Goal: Information Seeking & Learning: Check status

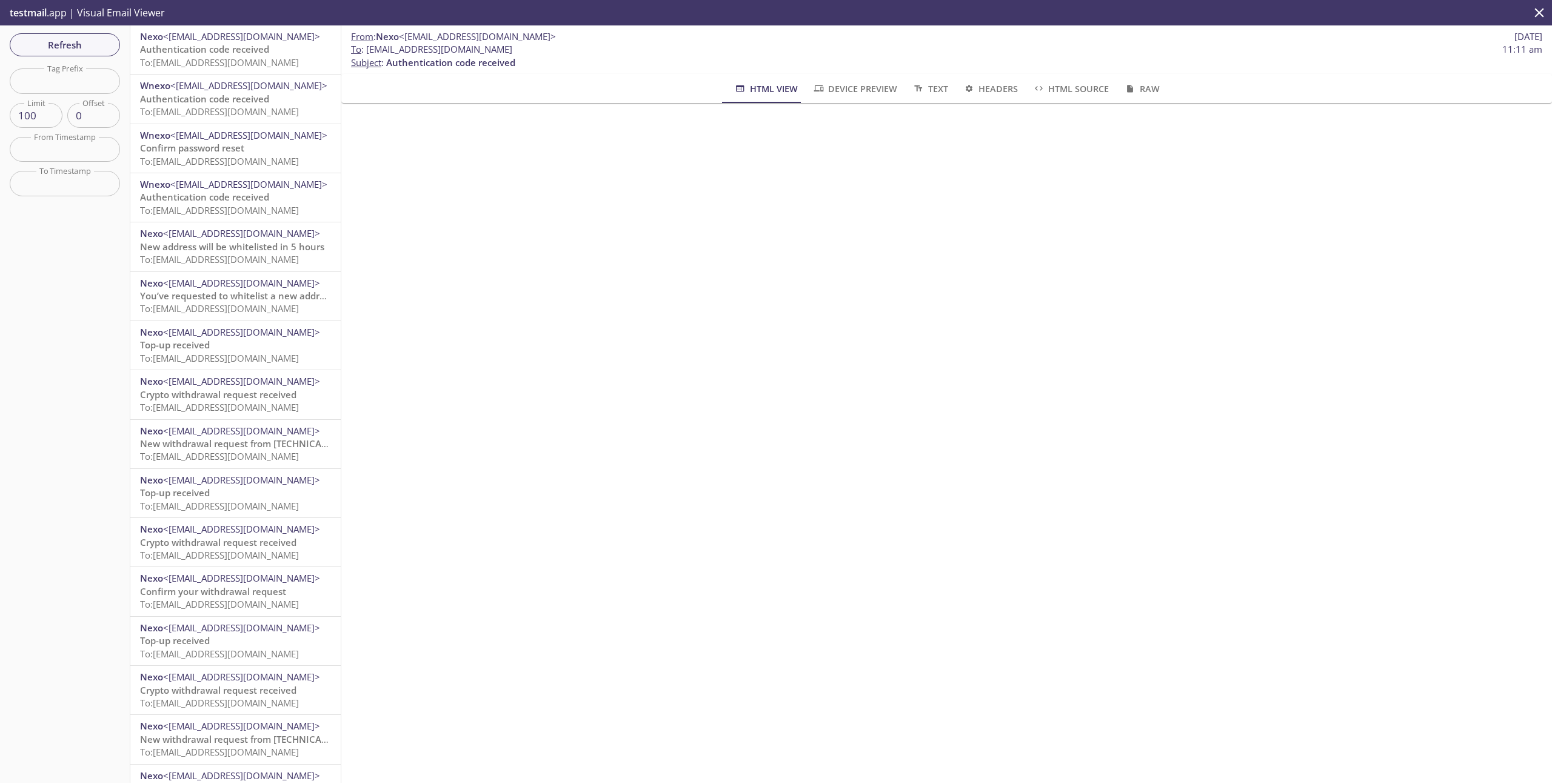
click at [82, 44] on span "Refresh" at bounding box center [65, 45] width 91 height 16
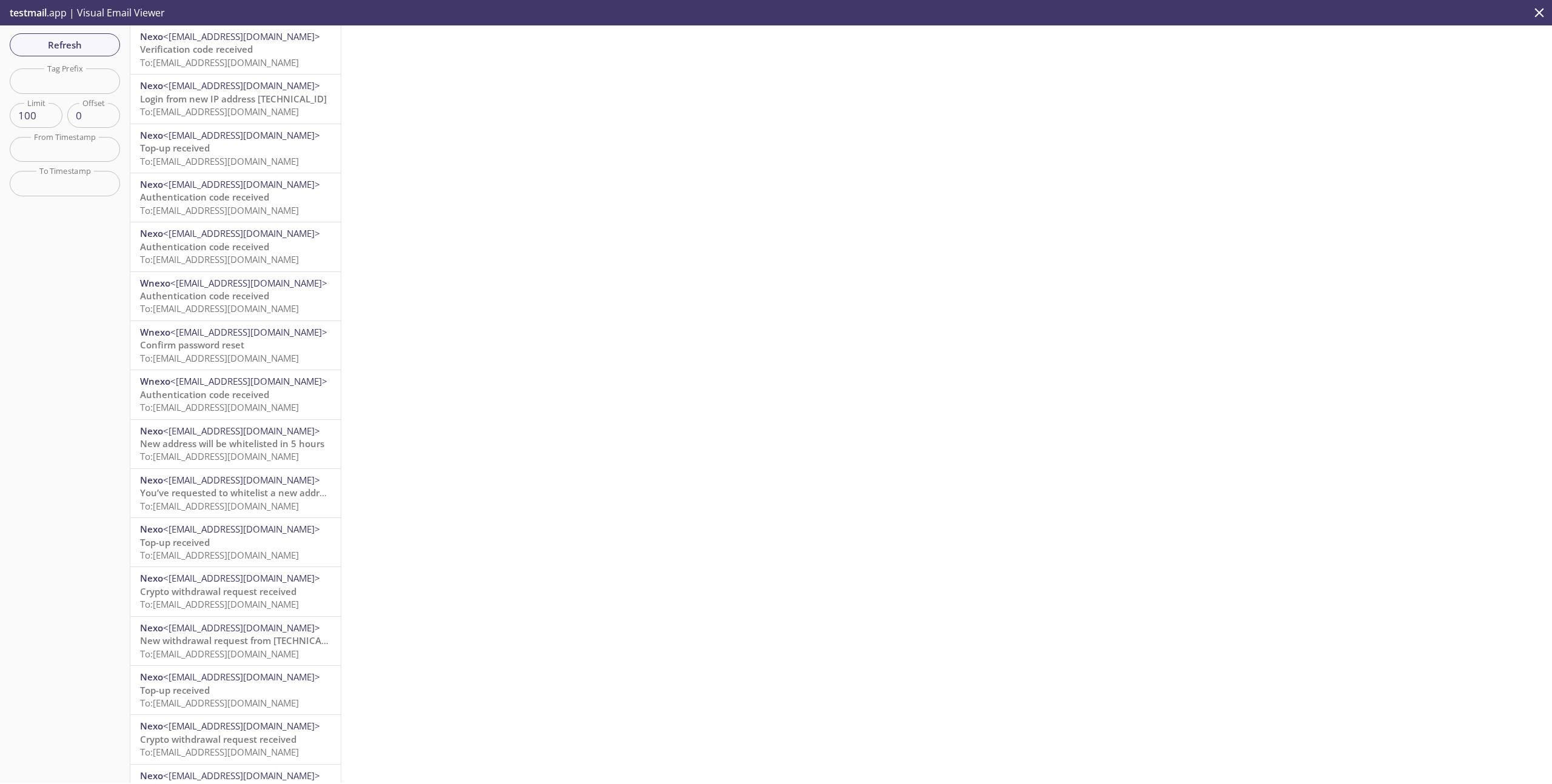
click at [252, 59] on span "To: [EMAIL_ADDRESS][DOMAIN_NAME]" at bounding box center [220, 62] width 159 height 12
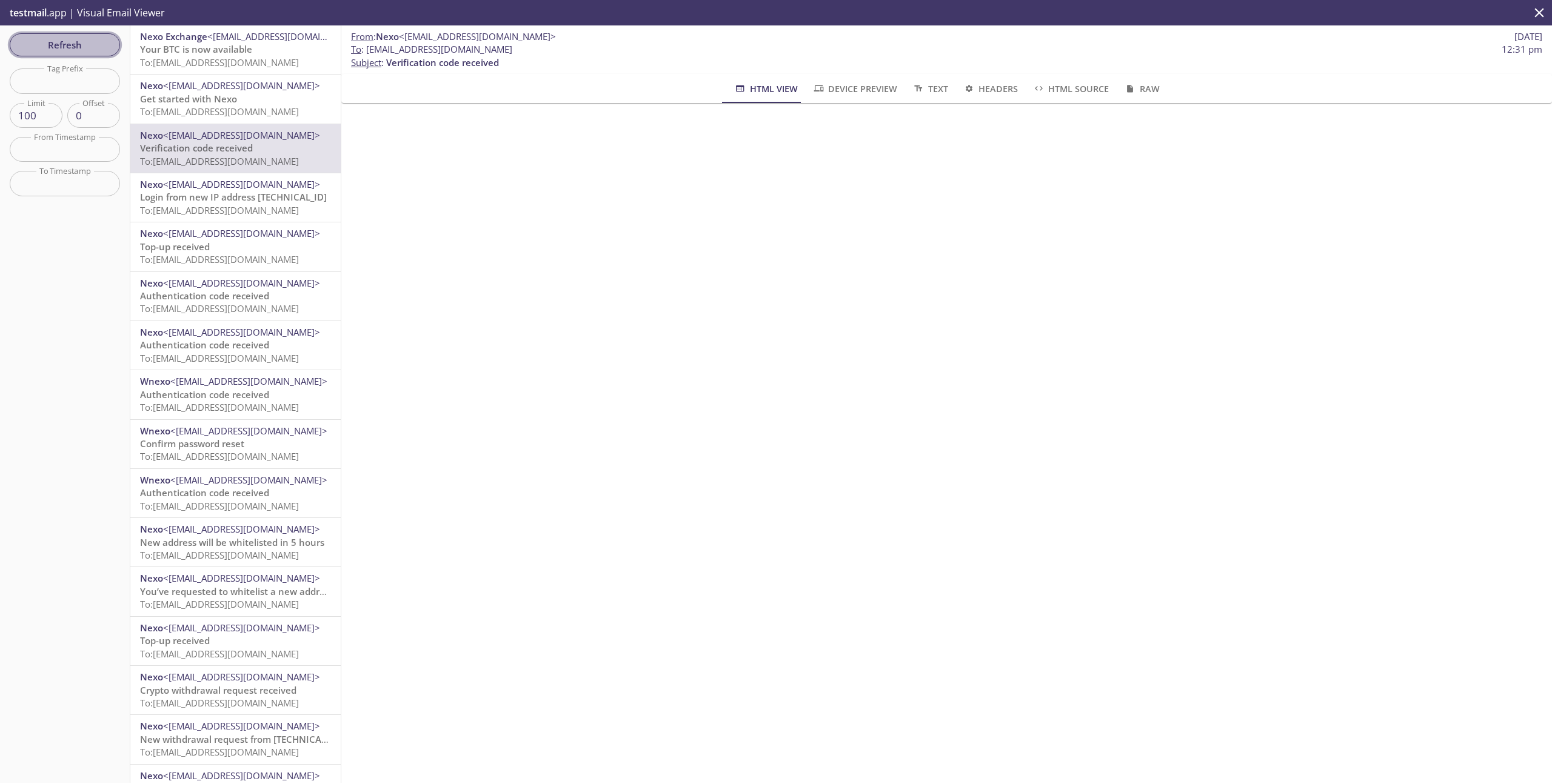
click at [54, 41] on span "Refresh" at bounding box center [65, 45] width 91 height 16
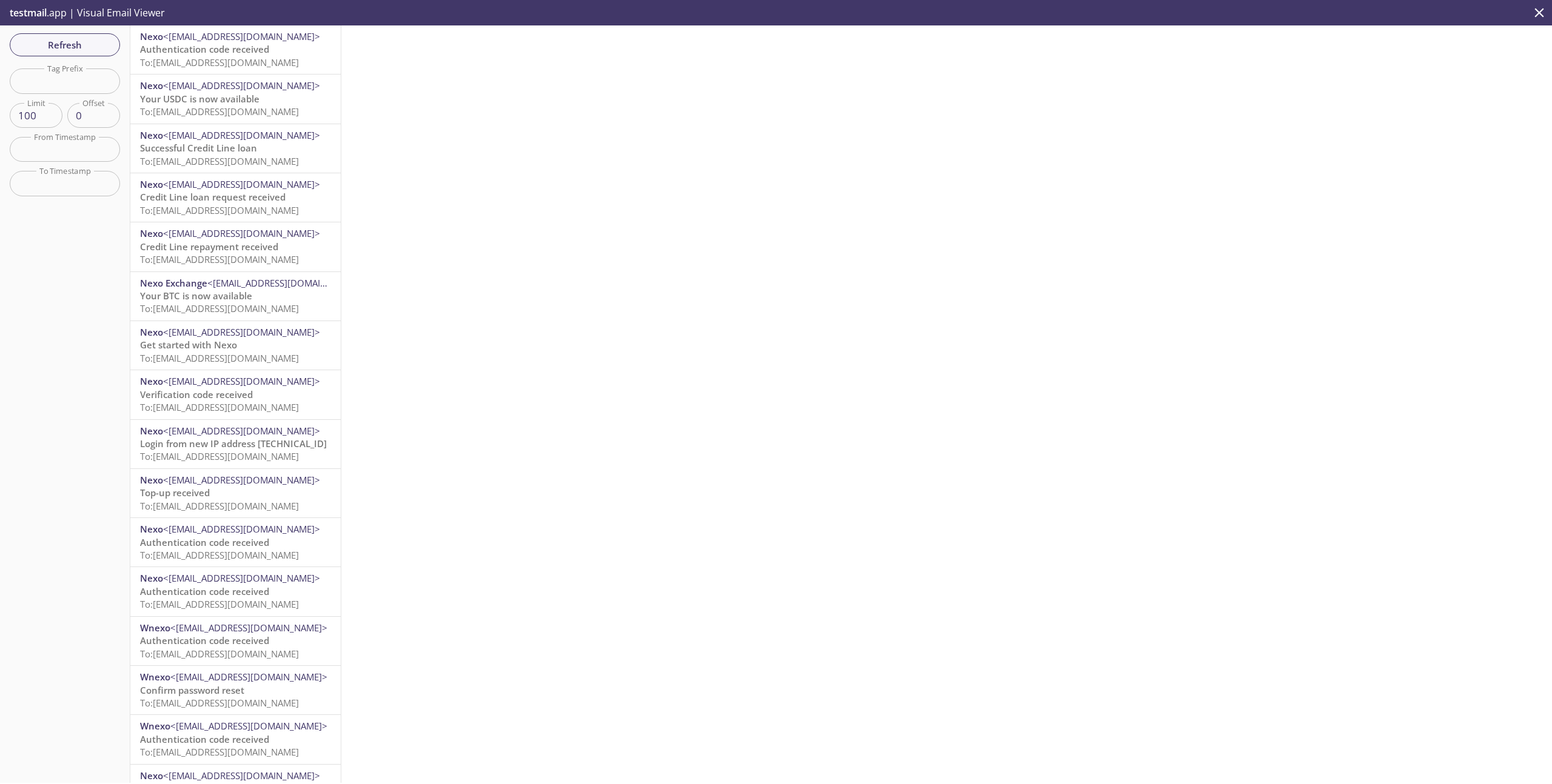
click at [231, 50] on span "Authentication code received" at bounding box center [205, 49] width 129 height 12
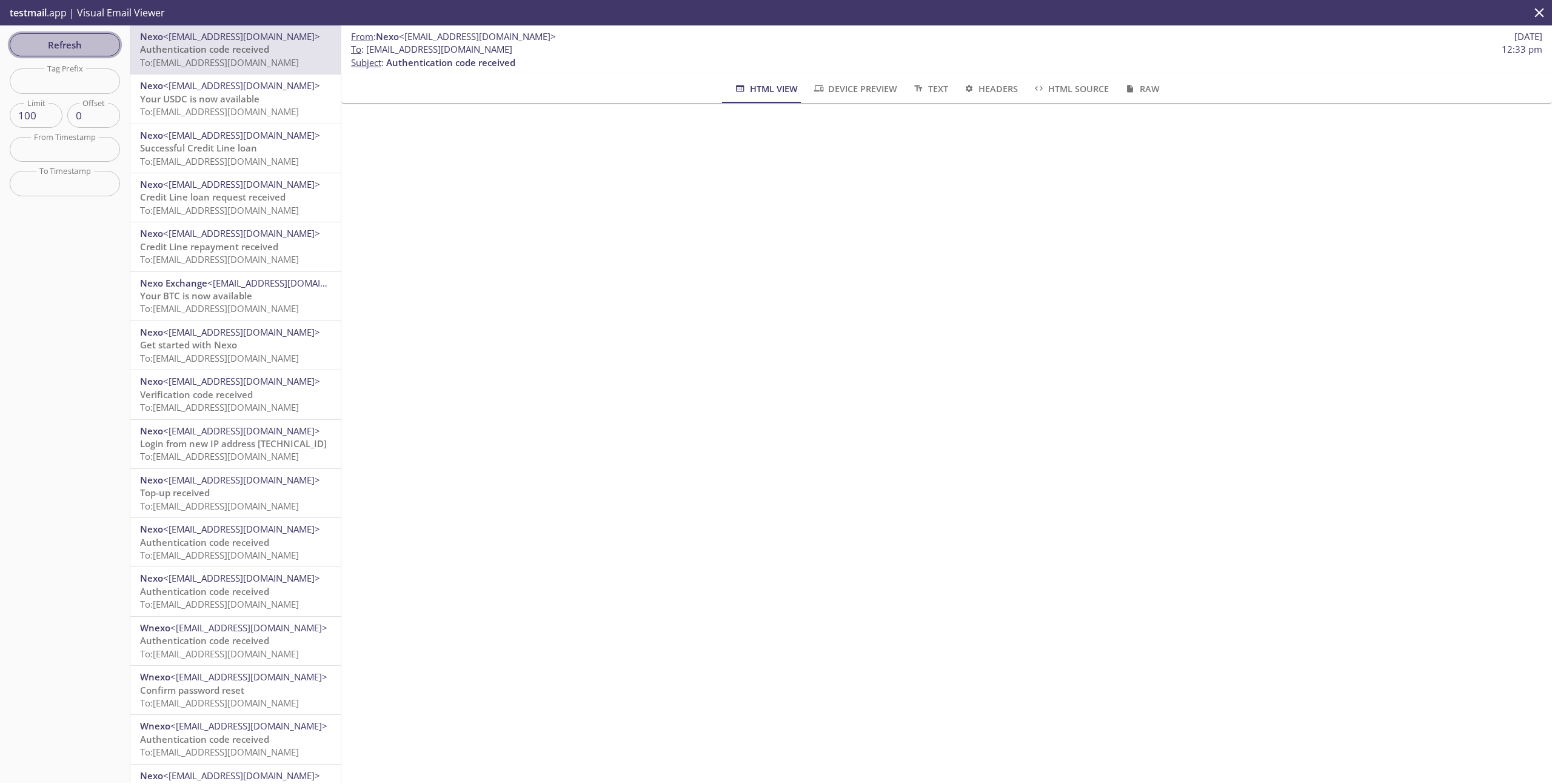
click at [95, 37] on span "Refresh" at bounding box center [65, 45] width 91 height 16
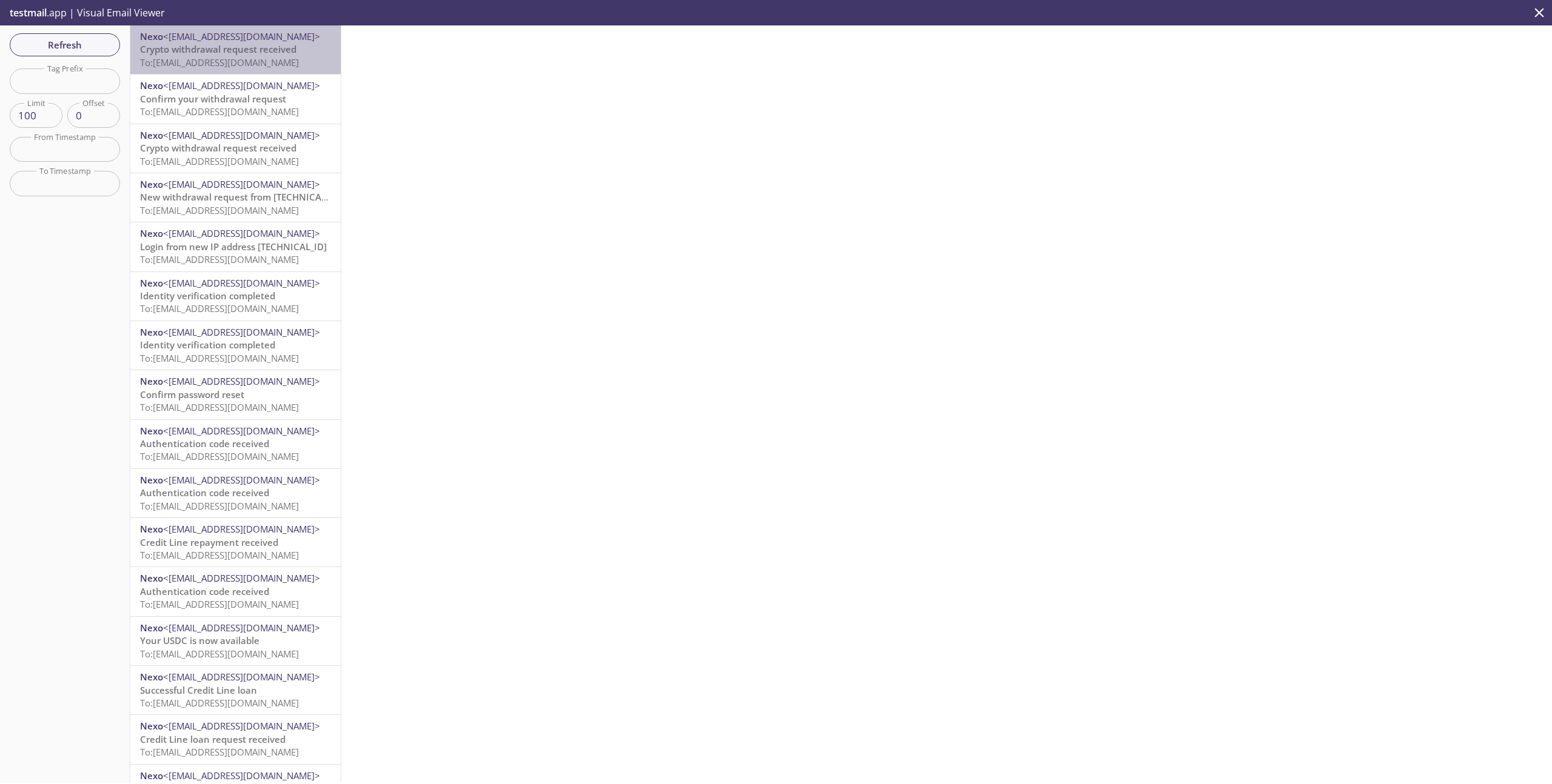
click at [244, 54] on span "Crypto withdrawal request received" at bounding box center [218, 49] width 157 height 12
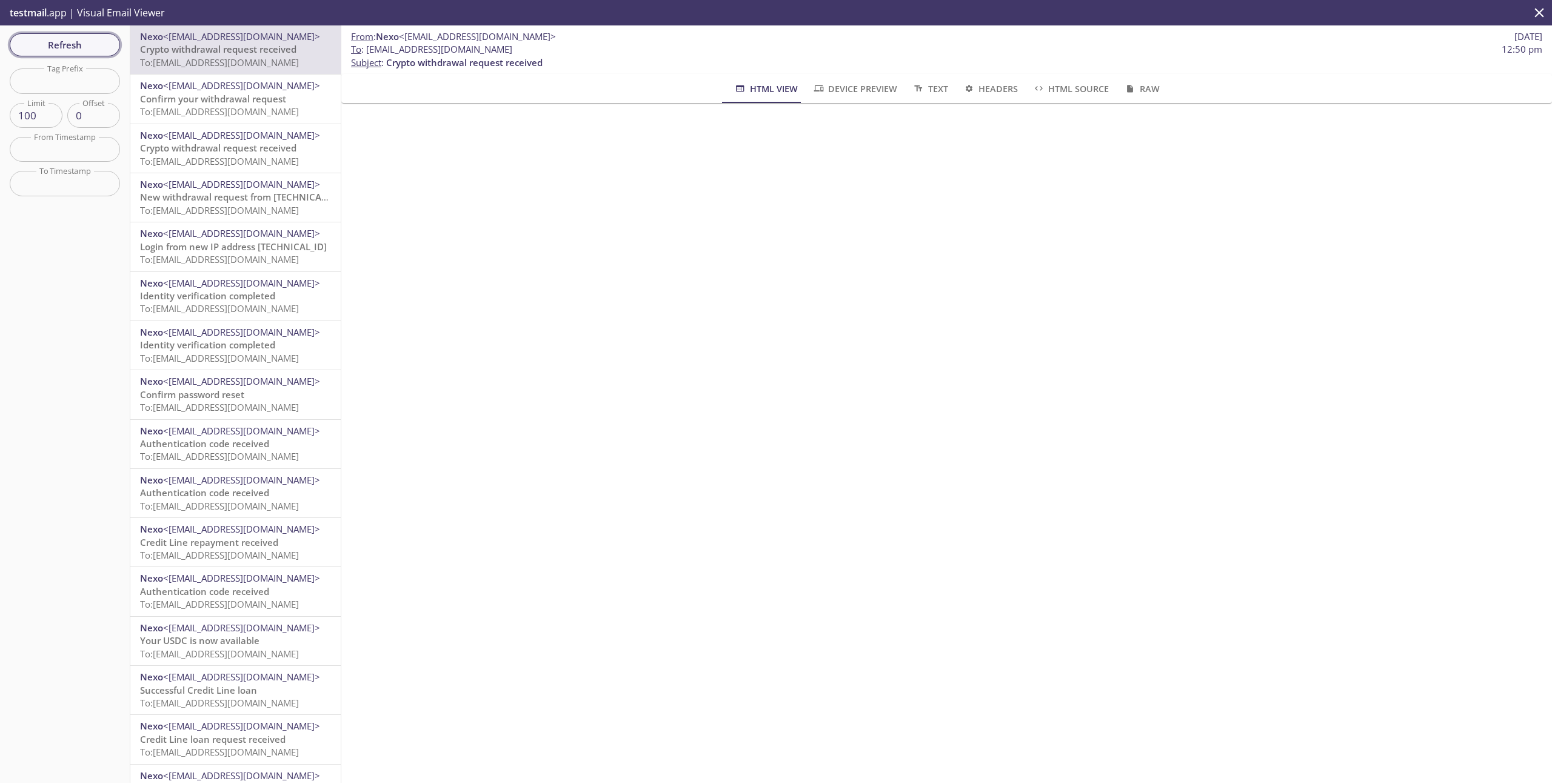
click at [66, 49] on span "Refresh" at bounding box center [65, 45] width 91 height 16
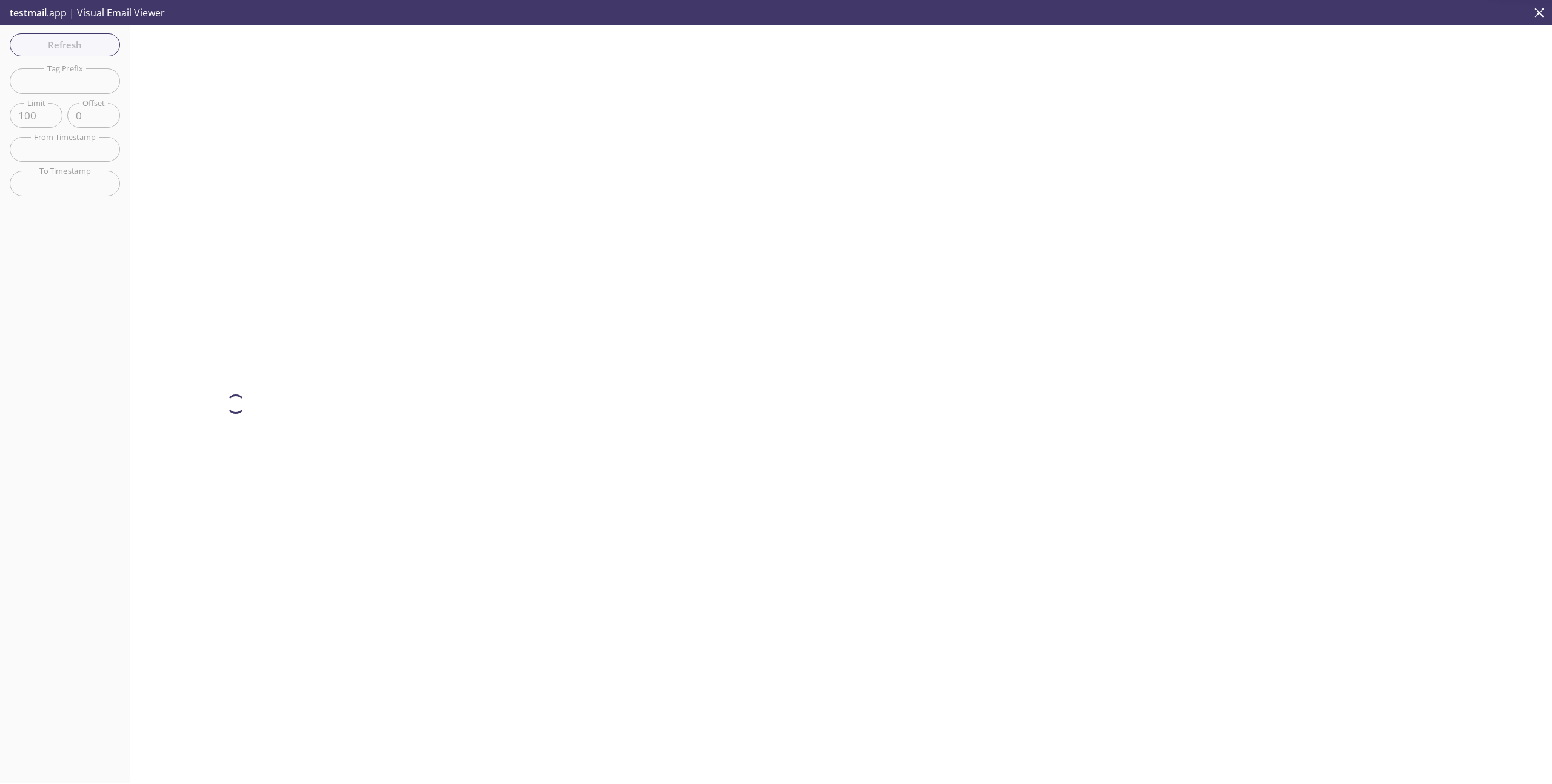
click at [1543, 15] on icon "close" at bounding box center [1539, 12] width 16 height 16
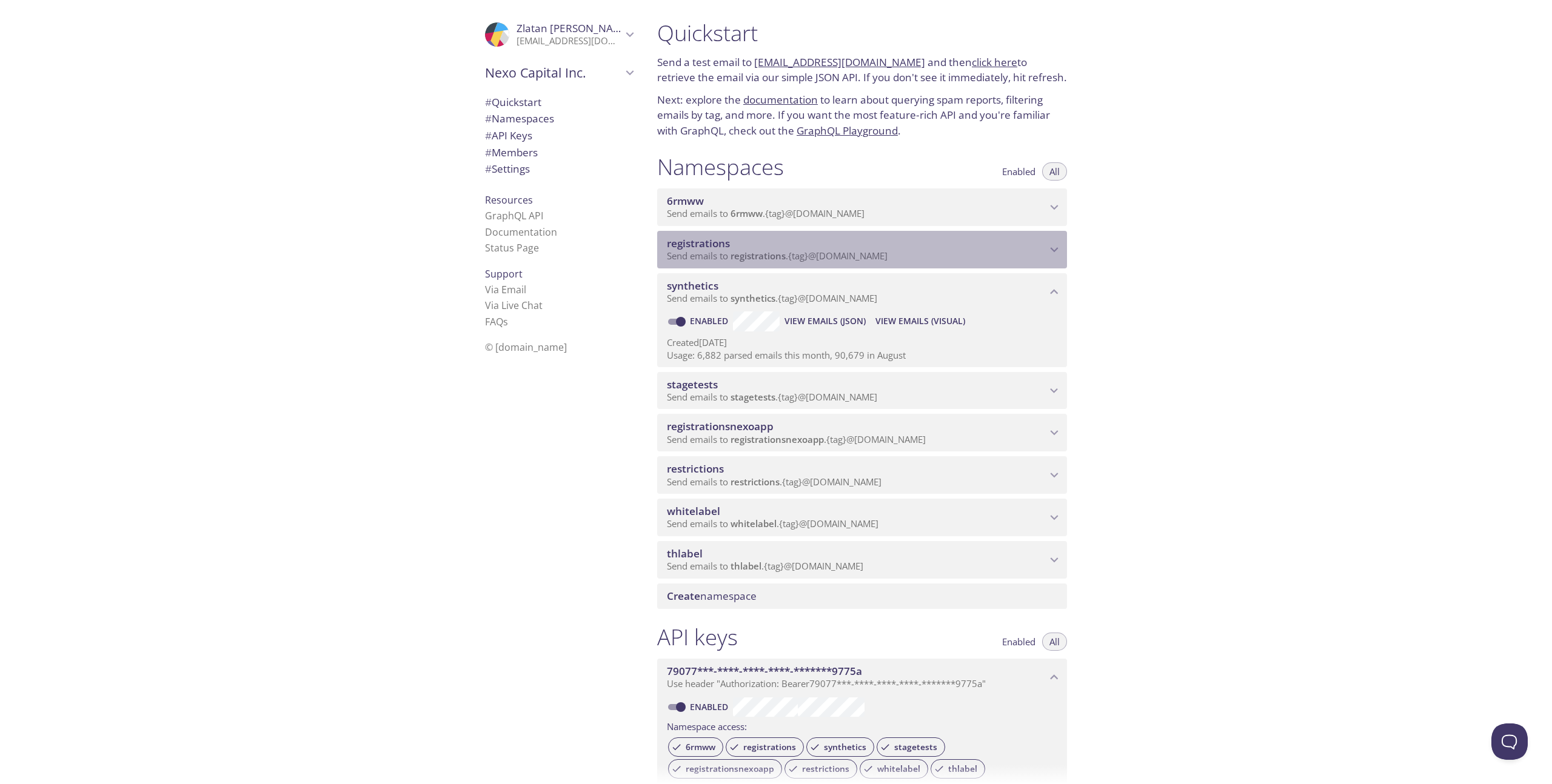
click at [1001, 247] on span "registrations" at bounding box center [857, 244] width 380 height 14
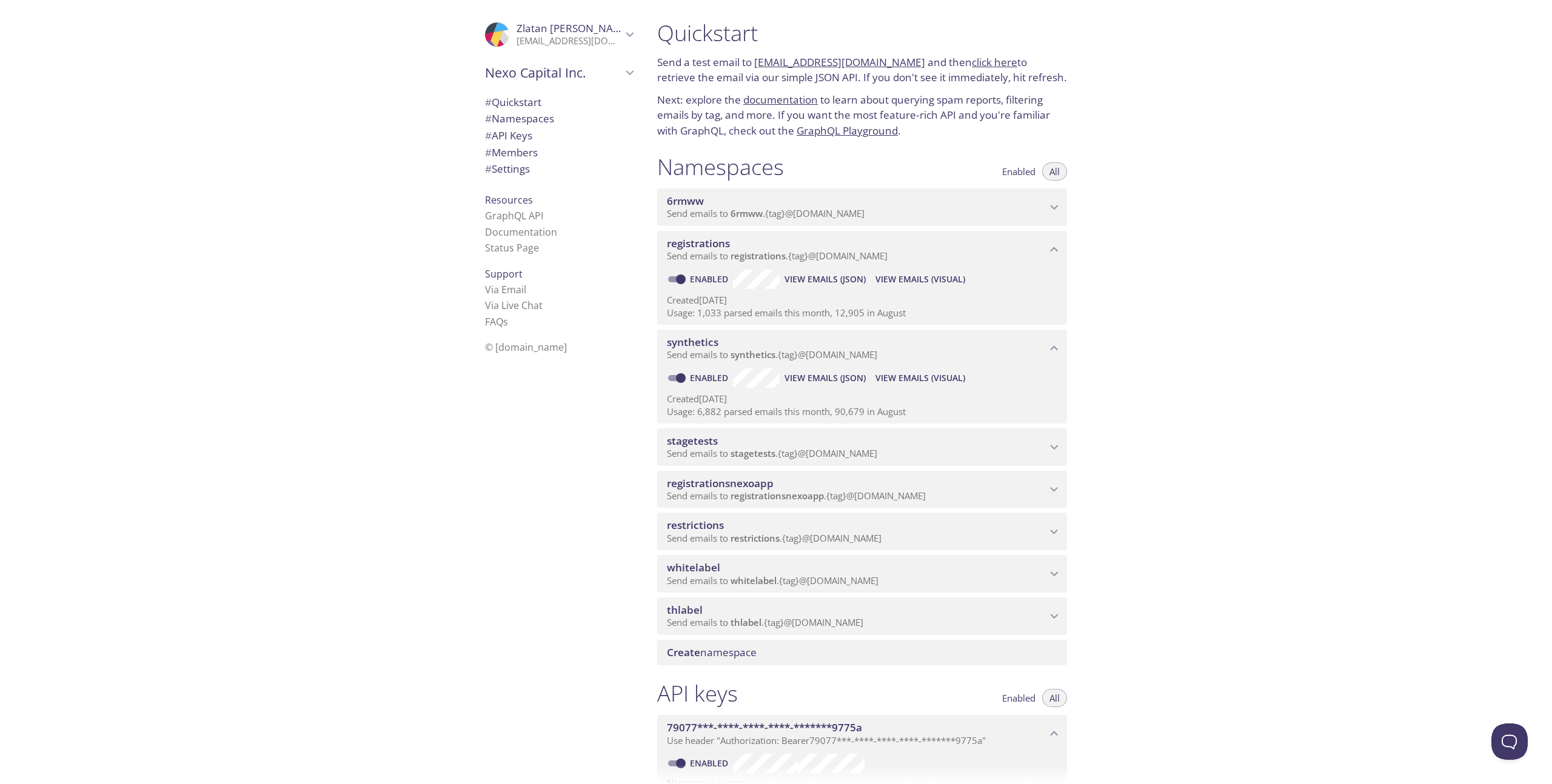
click at [926, 270] on button "View Emails (Visual)" at bounding box center [920, 279] width 100 height 20
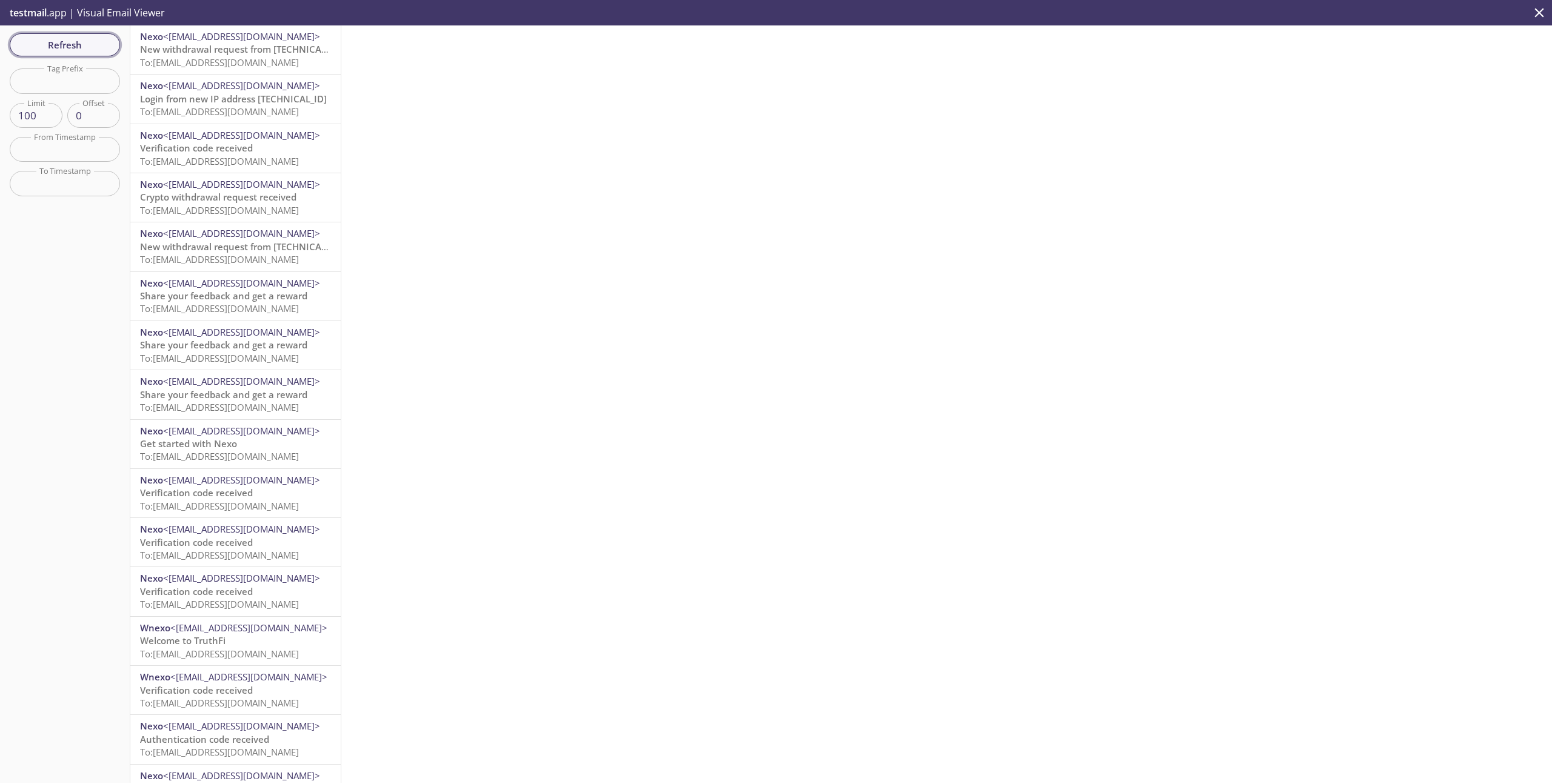
click at [94, 46] on span "Refresh" at bounding box center [65, 45] width 91 height 16
click at [241, 49] on span "New withdrawal request from [TECHNICAL_ID] - [DATE] 11:50:43 (CET)" at bounding box center [292, 49] width 303 height 12
